Goal: Information Seeking & Learning: Learn about a topic

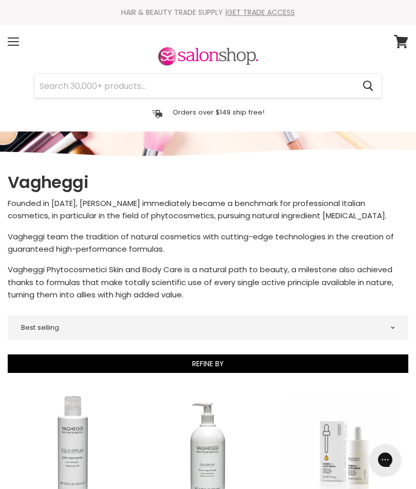
click at [15, 41] on span at bounding box center [13, 41] width 11 height 1
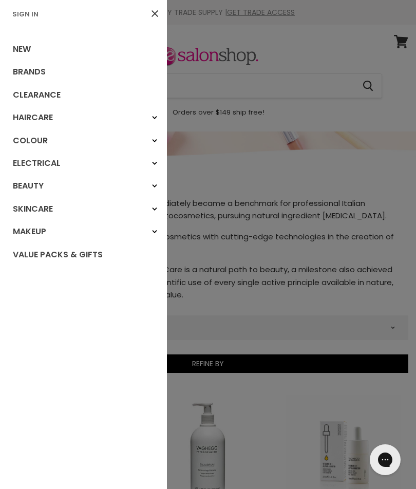
click at [155, 181] on div "Beauty" at bounding box center [154, 186] width 18 height 18
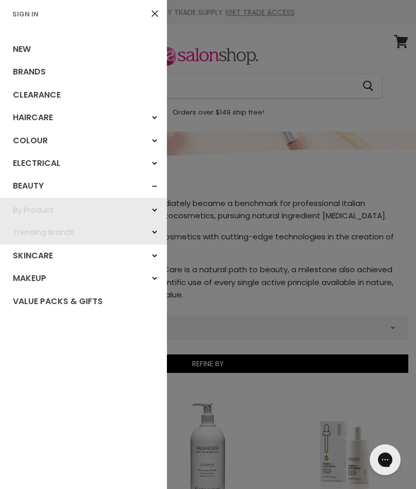
click at [35, 184] on link "Beauty" at bounding box center [83, 186] width 167 height 23
click at [156, 186] on icon "Main menu" at bounding box center [154, 189] width 7 height 6
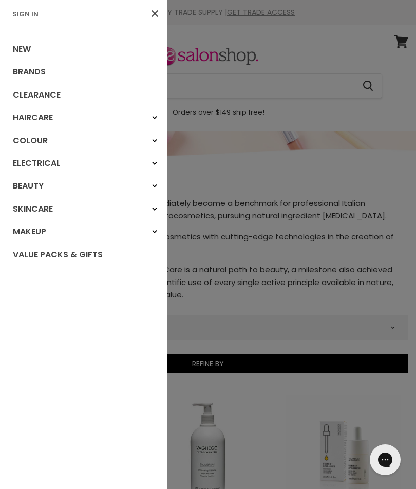
click at [36, 183] on link "Beauty" at bounding box center [83, 186] width 167 height 23
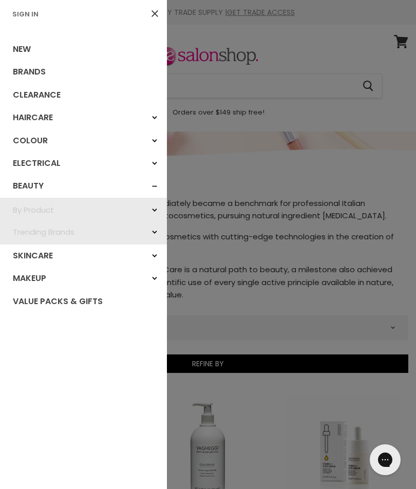
click at [158, 229] on div "Trending Brands" at bounding box center [154, 232] width 18 height 18
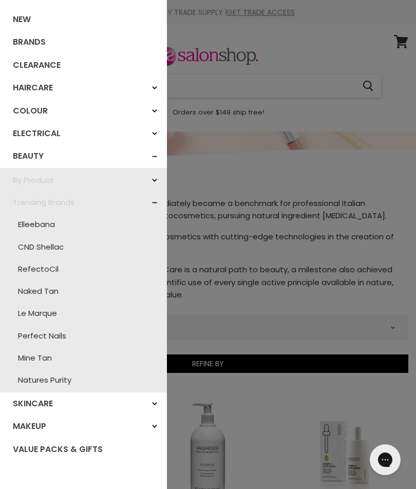
scroll to position [29, 0]
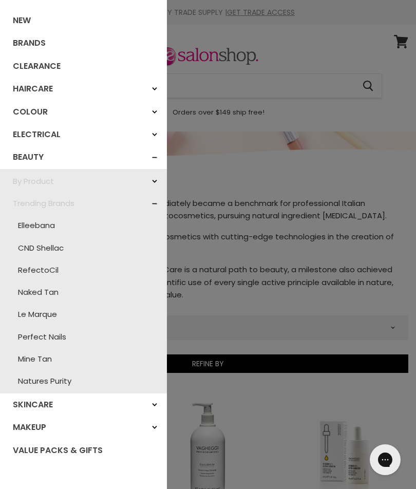
click at [222, 183] on div at bounding box center [208, 244] width 416 height 489
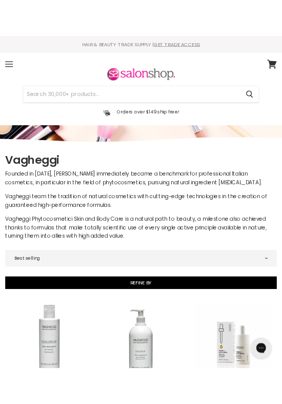
scroll to position [4, 0]
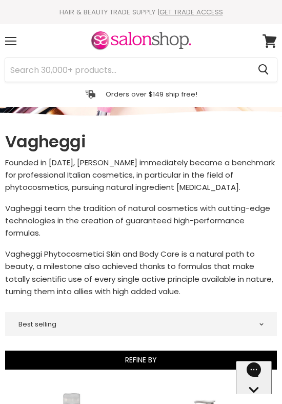
click at [159, 143] on h1 "Vagheggi" at bounding box center [141, 142] width 272 height 22
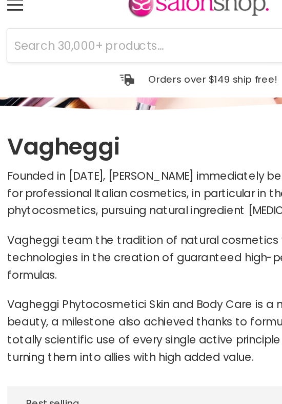
click at [133, 248] on span "Vagheggi Phytocosmetici Skin and Body Care is a natural path to beauty, a miles…" at bounding box center [139, 272] width 268 height 48
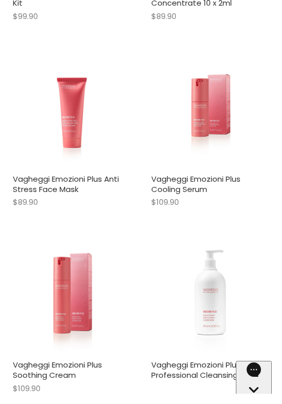
scroll to position [1282, 0]
